Goal: Check status

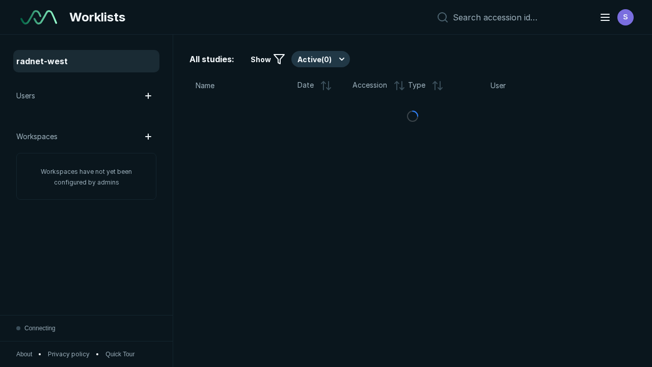
scroll to position [2780, 4241]
